Goal: Find contact information: Find contact information

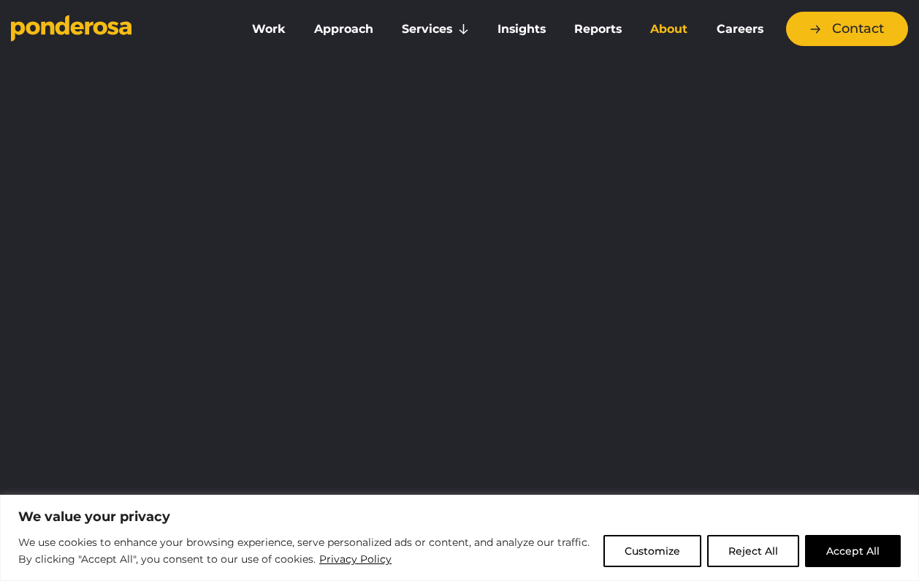
click at [669, 29] on link "About" at bounding box center [669, 29] width 60 height 31
click at [667, 28] on link "About" at bounding box center [669, 29] width 60 height 31
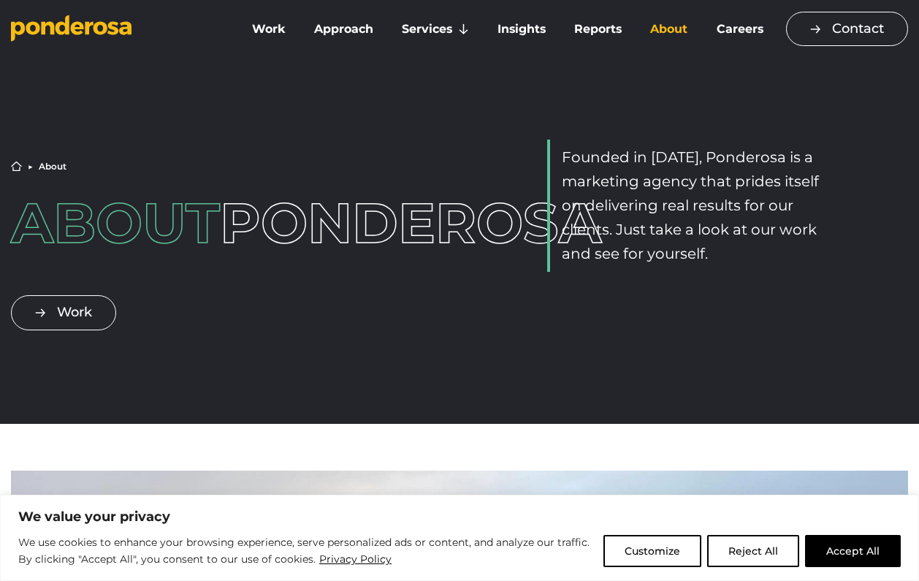
click at [858, 26] on link "Contact" at bounding box center [847, 29] width 122 height 34
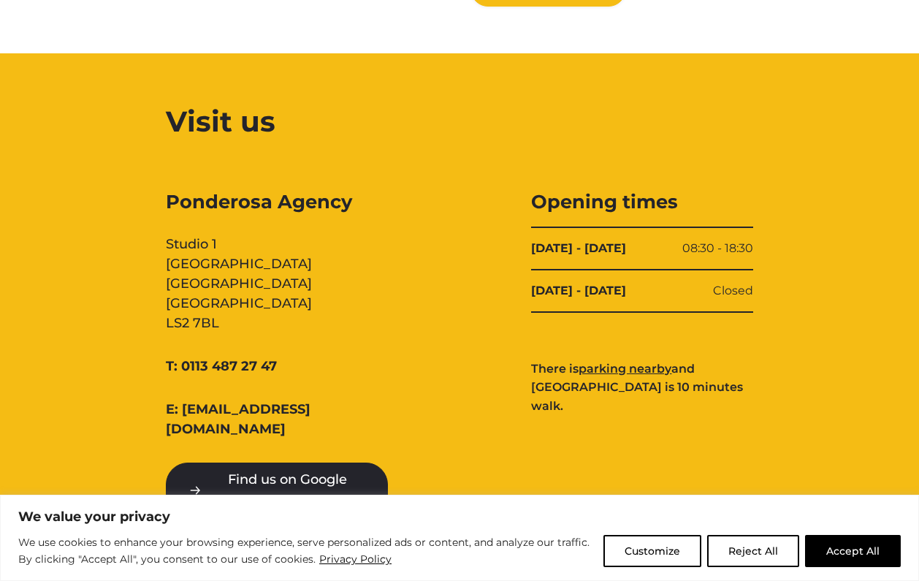
scroll to position [1401, 0]
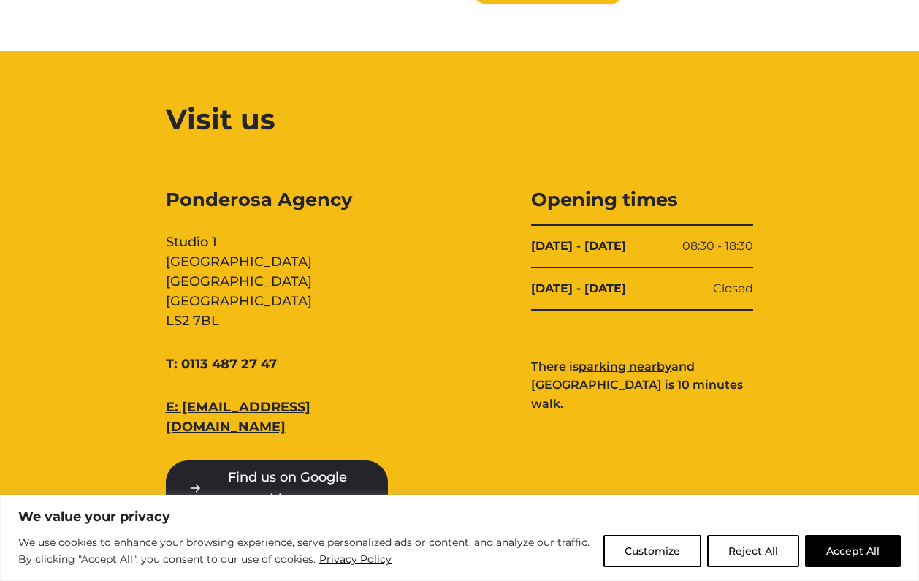
drag, startPoint x: 370, startPoint y: 400, endPoint x: 219, endPoint y: 408, distance: 150.7
click at [218, 406] on div "E: [EMAIL_ADDRESS][DOMAIN_NAME]" at bounding box center [277, 416] width 222 height 39
copy link "@[DOMAIN_NAME]"
